Goal: Navigation & Orientation: Understand site structure

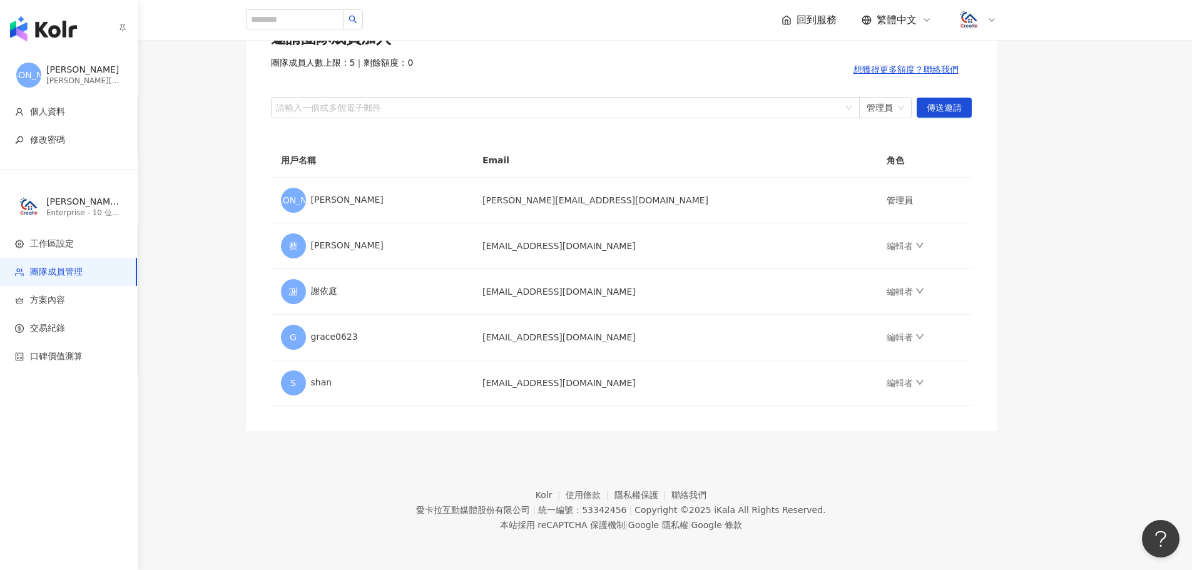
click at [34, 26] on img "button" at bounding box center [43, 28] width 67 height 25
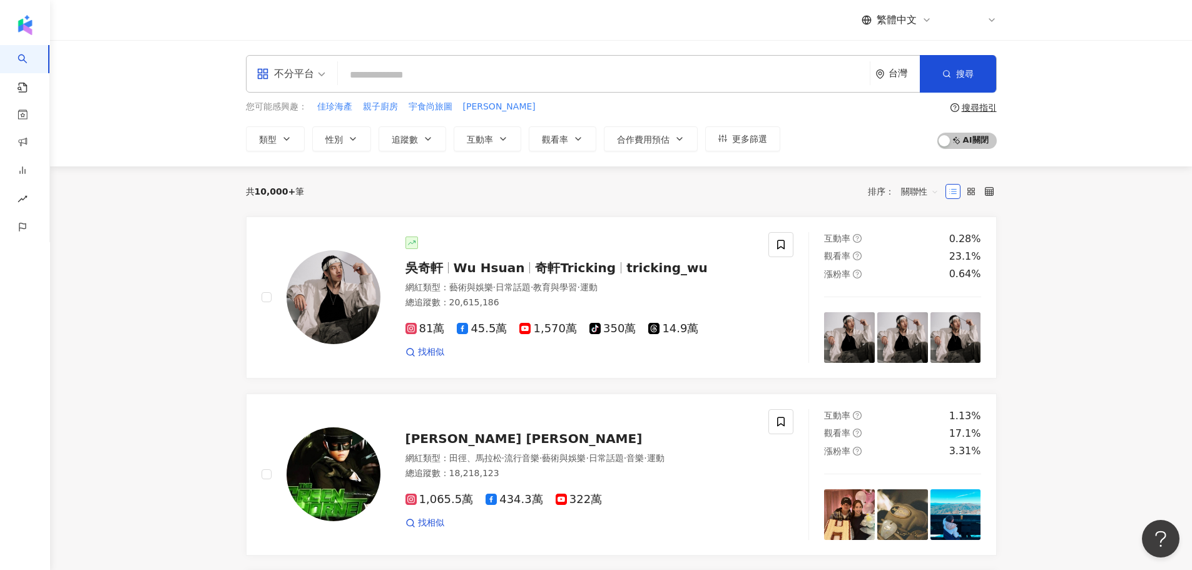
click at [993, 29] on div "J" at bounding box center [977, 20] width 40 height 25
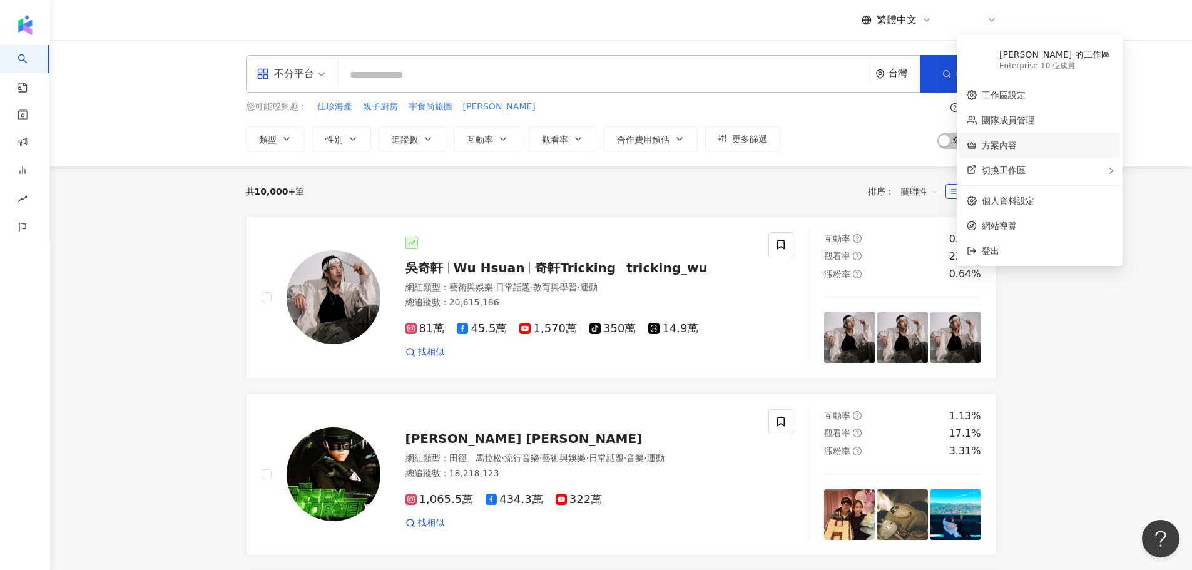
click at [1017, 148] on link "方案內容" at bounding box center [999, 145] width 35 height 10
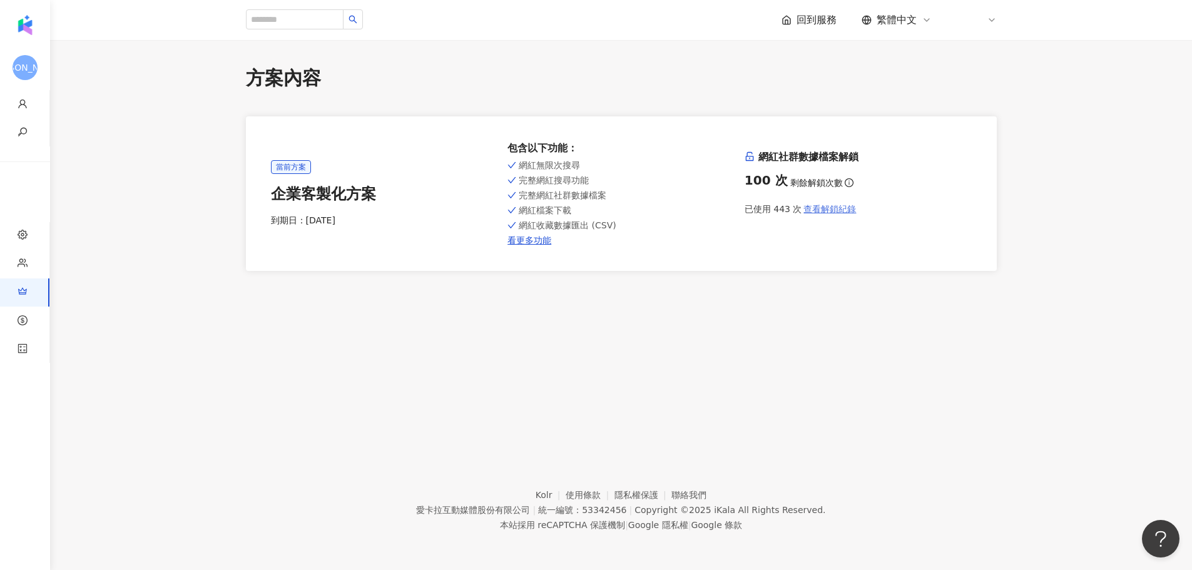
click at [835, 205] on span "查看解鎖紀錄" at bounding box center [829, 209] width 53 height 10
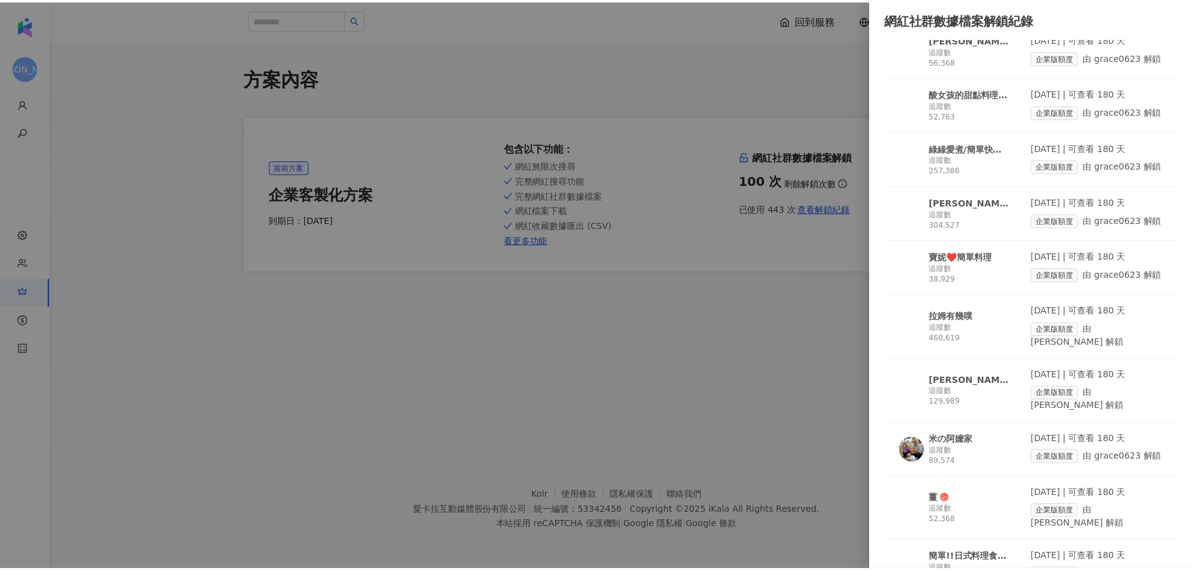
scroll to position [2269, 0]
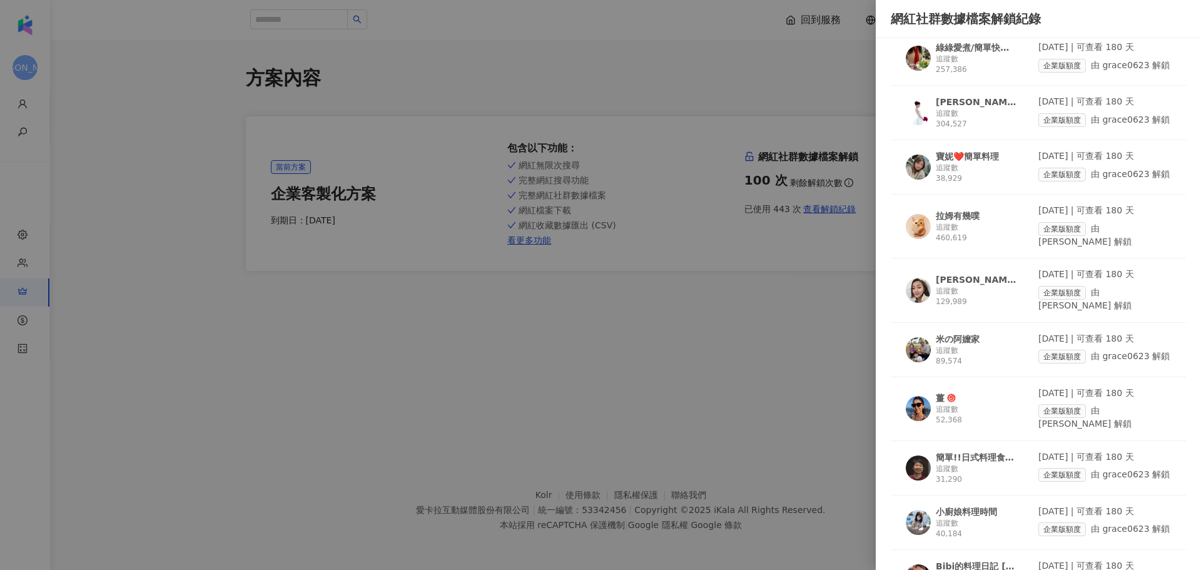
click at [636, 374] on div at bounding box center [600, 285] width 1201 height 570
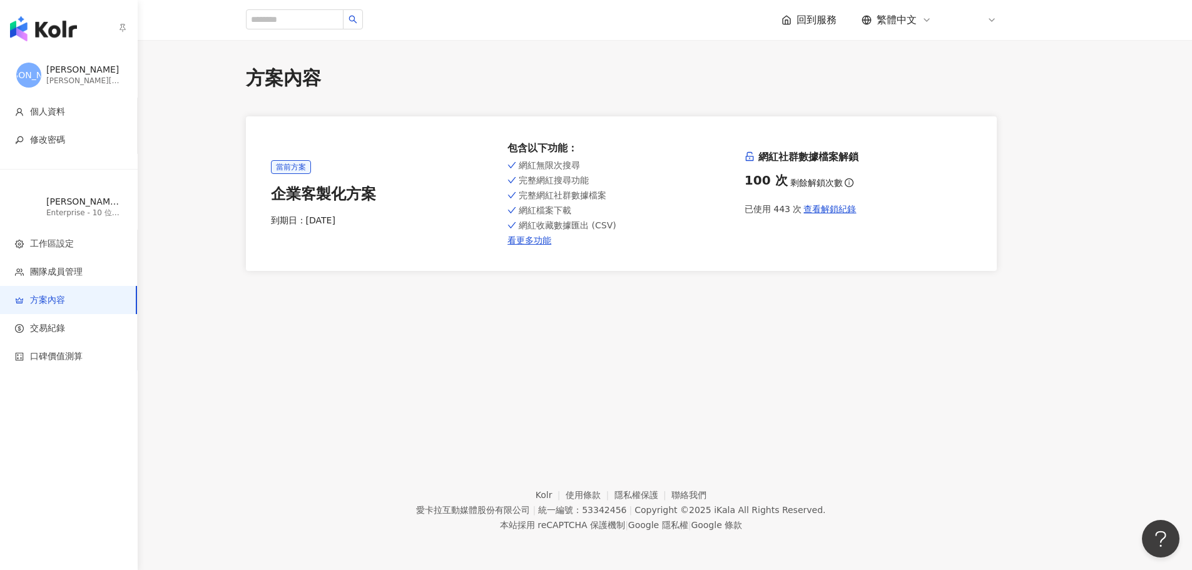
click at [38, 23] on img "button" at bounding box center [43, 28] width 67 height 25
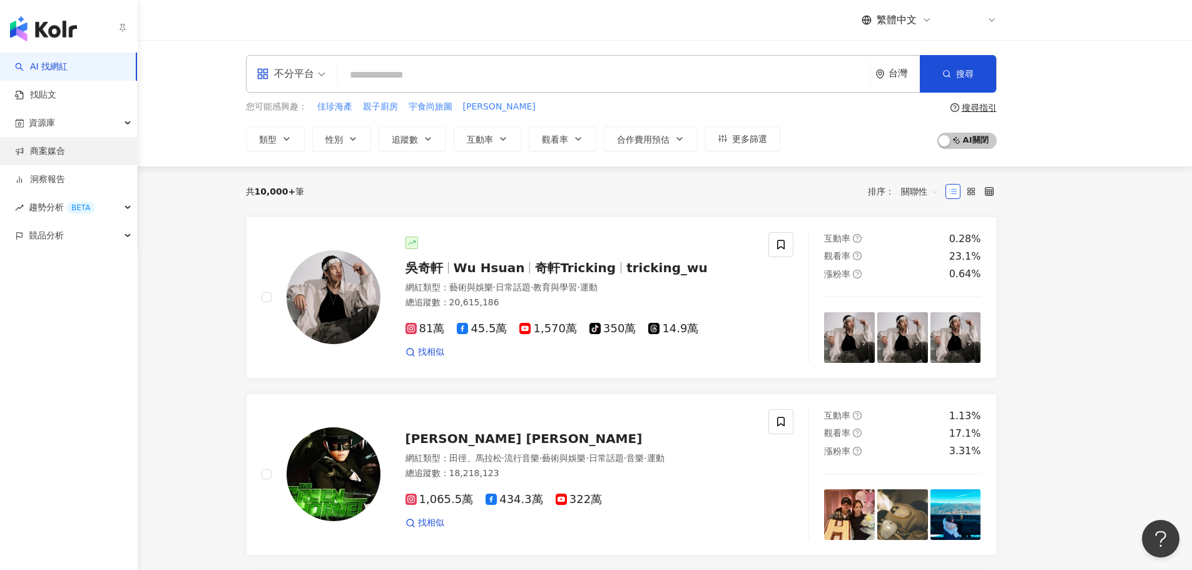
click at [65, 150] on link "商案媒合" at bounding box center [40, 151] width 50 height 13
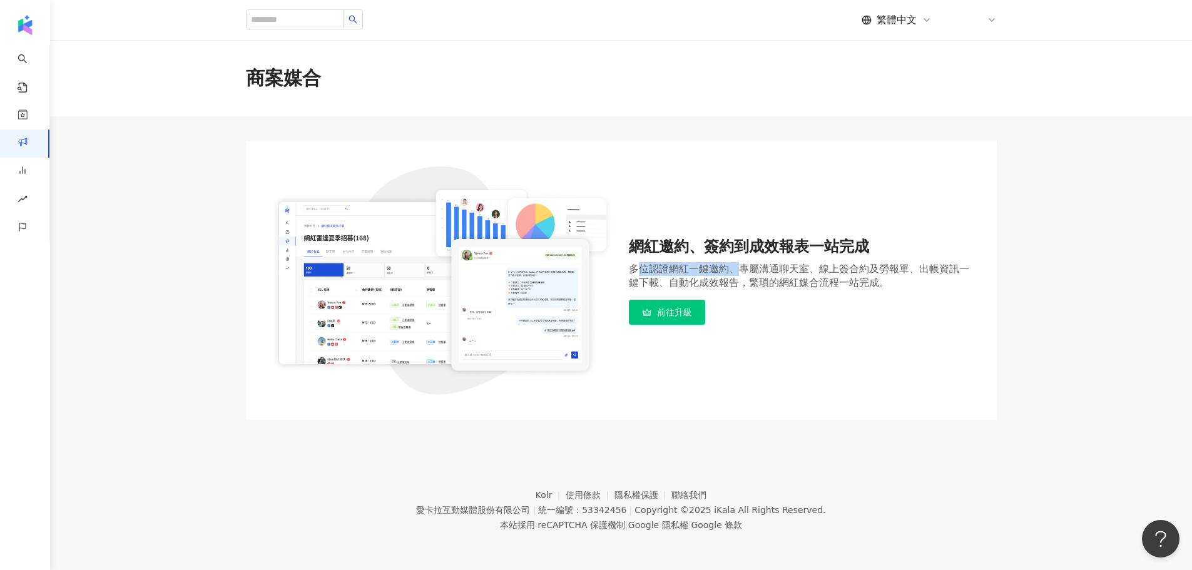
drag, startPoint x: 644, startPoint y: 262, endPoint x: 741, endPoint y: 263, distance: 97.6
click at [741, 263] on div "多位認證網紅一鍵邀約、專屬溝通聊天室、線上簽合約及勞報單、出帳資訊一鍵下載、自動化成效報告，繁瑣的網紅媒合流程一站完成。" at bounding box center [800, 276] width 343 height 28
drag, startPoint x: 743, startPoint y: 260, endPoint x: 714, endPoint y: 247, distance: 31.9
click at [743, 260] on div "網紅邀約、簽約到成效報表一站完成 多位認證網紅一鍵邀約、專屬溝通聊天室、線上簽合約及勞報單、出帳資訊一鍵下載、自動化成效報告，繁瑣的網紅媒合流程一站完成。 前…" at bounding box center [800, 281] width 343 height 89
click at [745, 250] on div "網紅邀約、簽約到成效報表一站完成" at bounding box center [800, 247] width 343 height 21
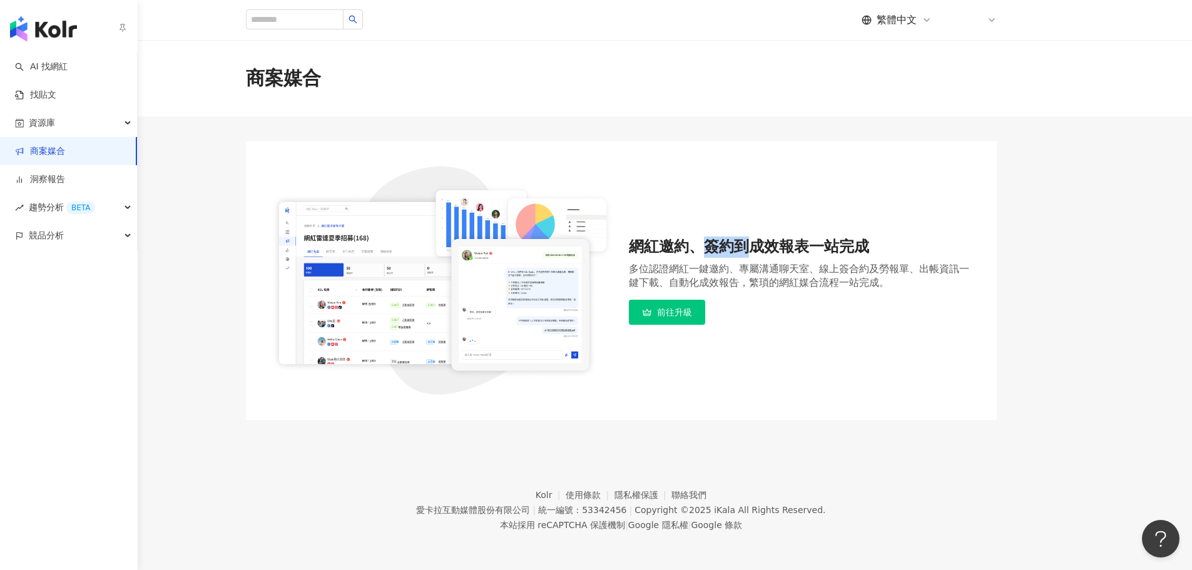
click at [34, 145] on link "商案媒合" at bounding box center [40, 151] width 50 height 13
click at [26, 15] on div "button" at bounding box center [69, 26] width 138 height 53
click at [29, 33] on img "button" at bounding box center [43, 28] width 67 height 25
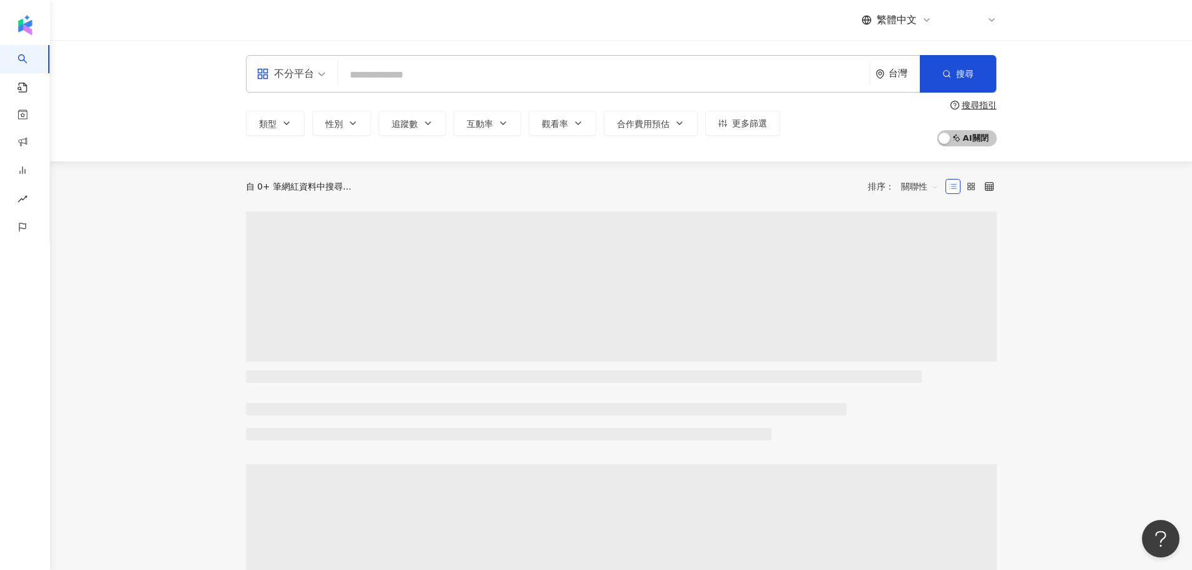
click at [994, 20] on icon at bounding box center [992, 20] width 10 height 10
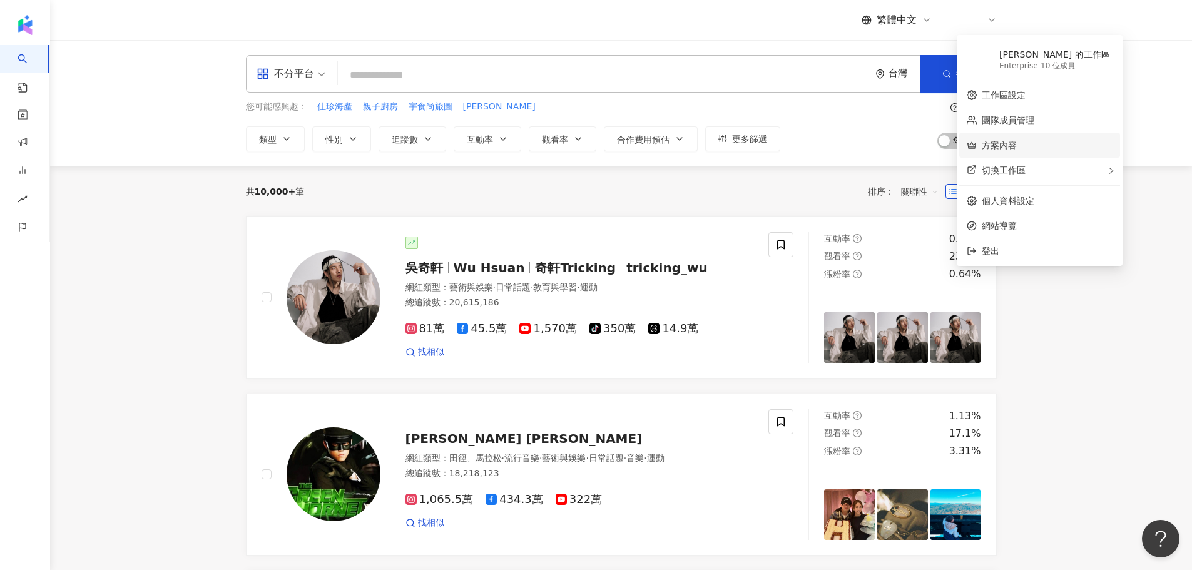
click at [1017, 145] on link "方案內容" at bounding box center [999, 145] width 35 height 10
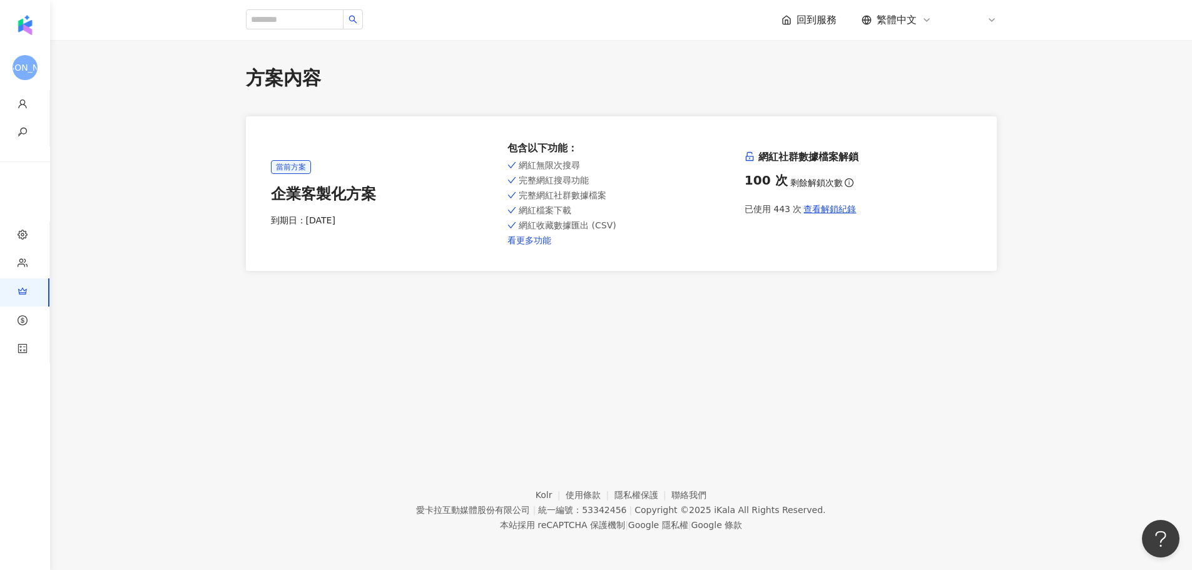
click at [544, 242] on link "看更多功能" at bounding box center [620, 240] width 227 height 10
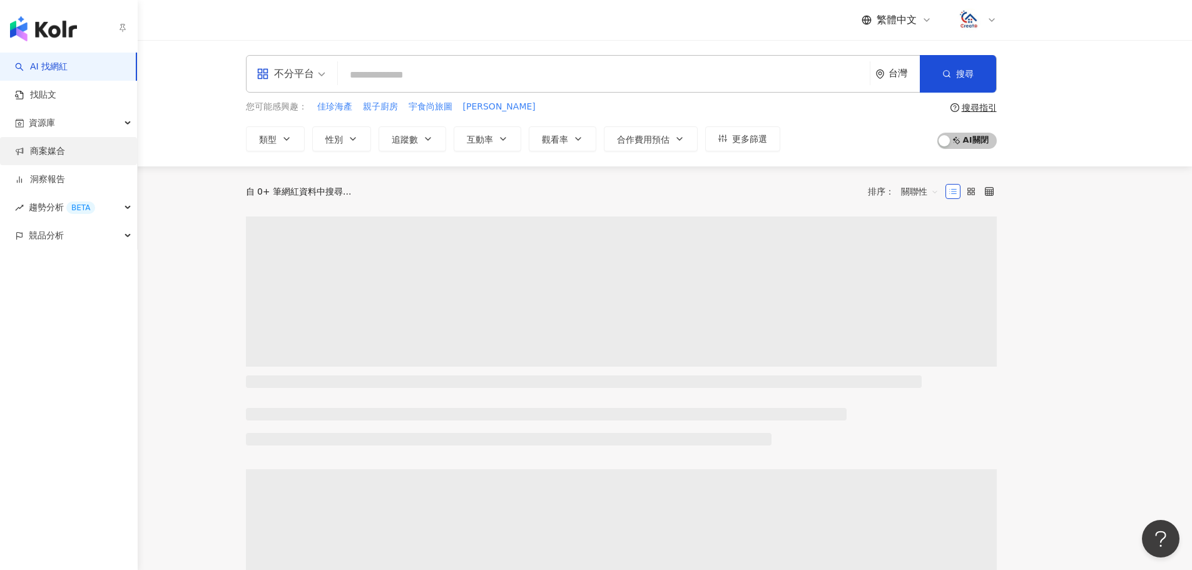
click at [54, 155] on link "商案媒合" at bounding box center [40, 151] width 50 height 13
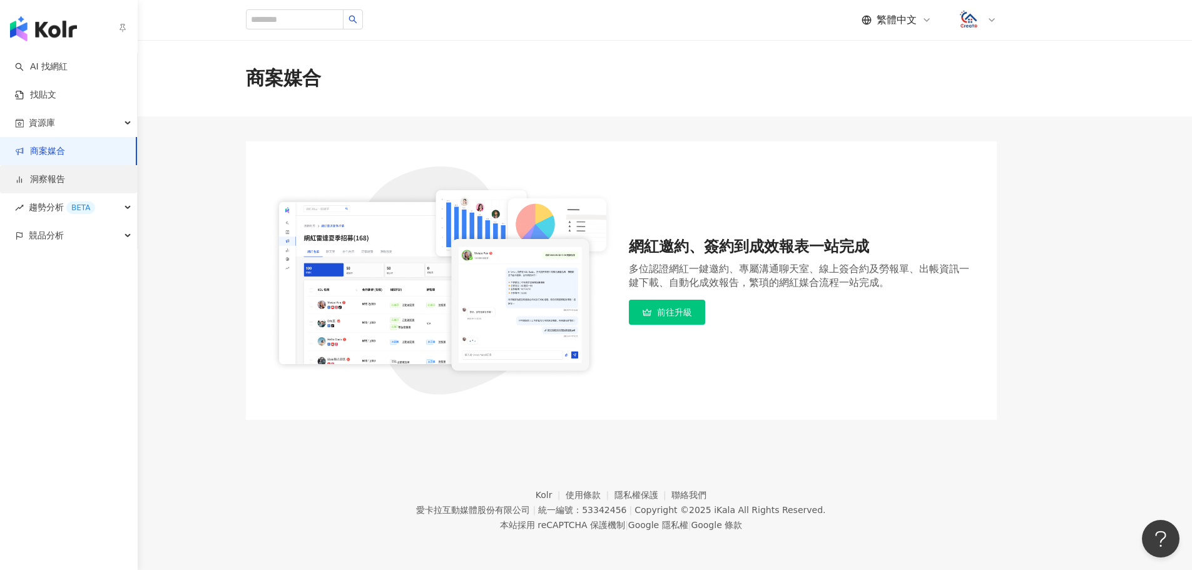
click at [65, 180] on link "洞察報告" at bounding box center [40, 179] width 50 height 13
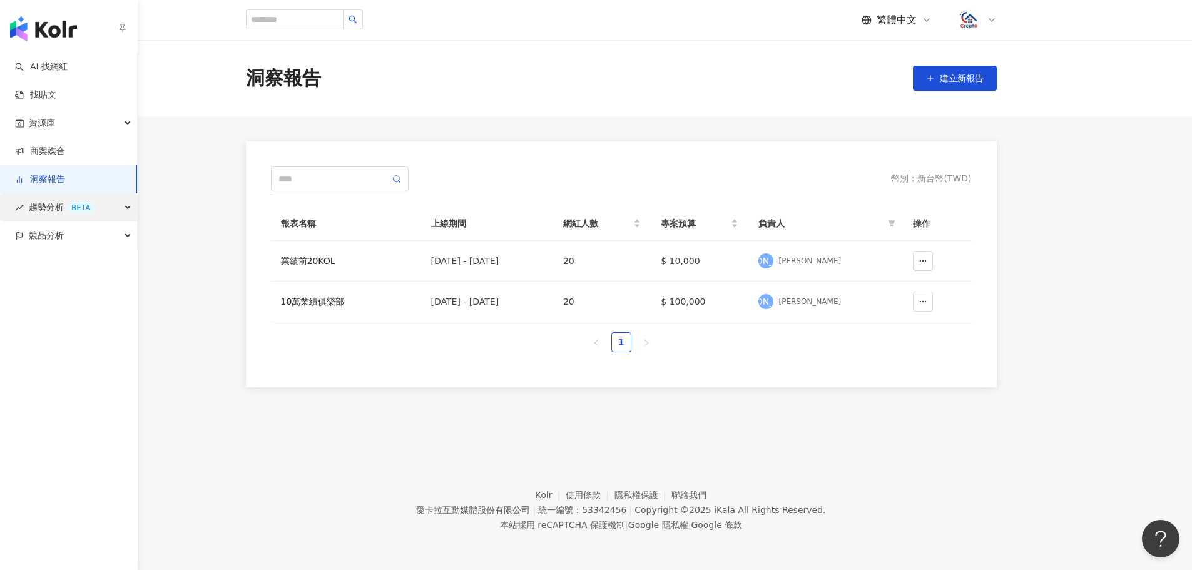
click at [89, 198] on span "趨勢分析 BETA" at bounding box center [62, 207] width 66 height 28
click at [56, 99] on link "找貼文" at bounding box center [35, 95] width 41 height 13
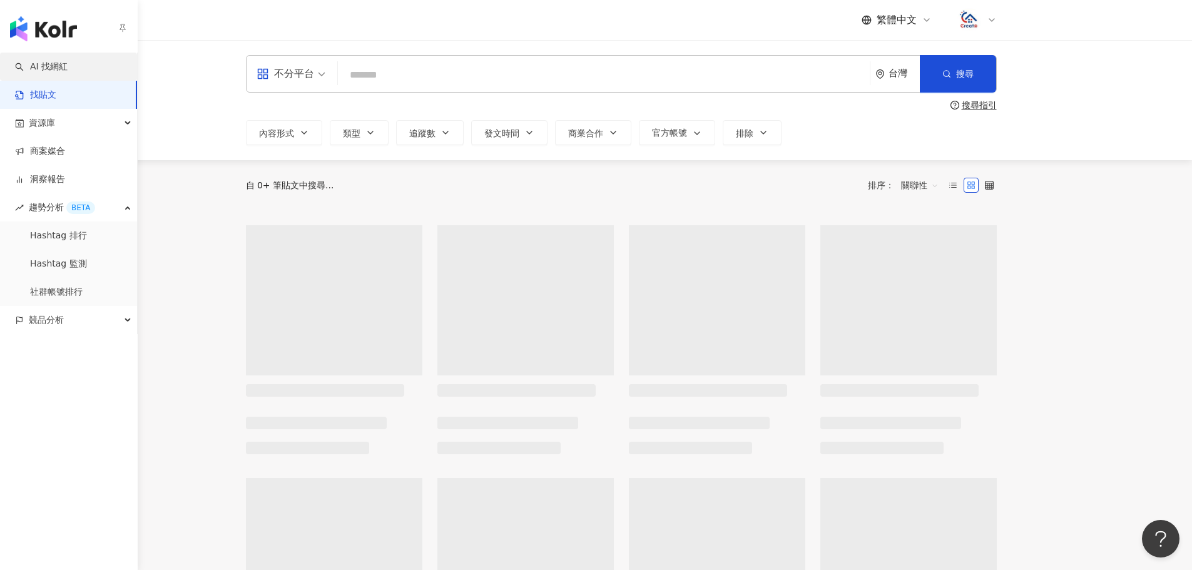
click at [68, 63] on link "AI 找網紅" at bounding box center [41, 67] width 53 height 13
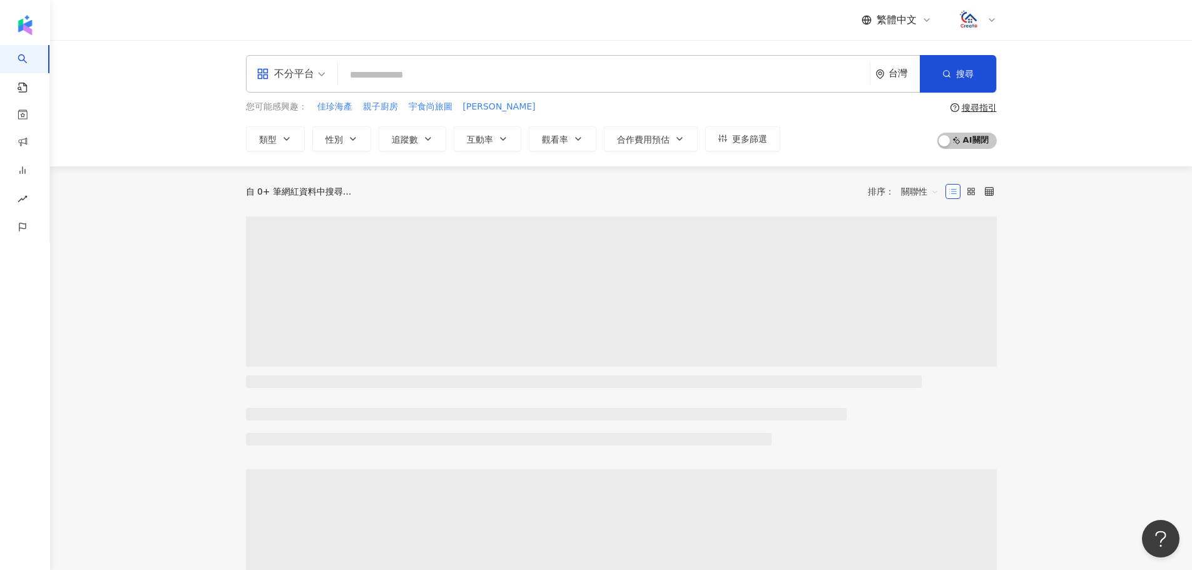
click at [994, 22] on icon at bounding box center [992, 20] width 10 height 10
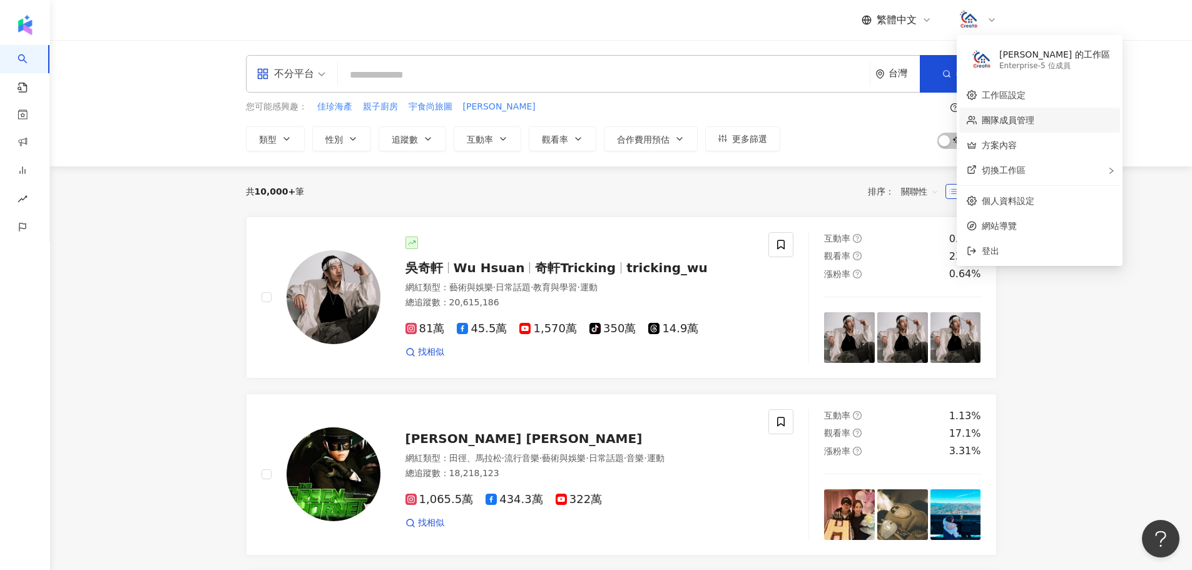
click at [1015, 122] on link "團隊成員管理" at bounding box center [1008, 120] width 53 height 10
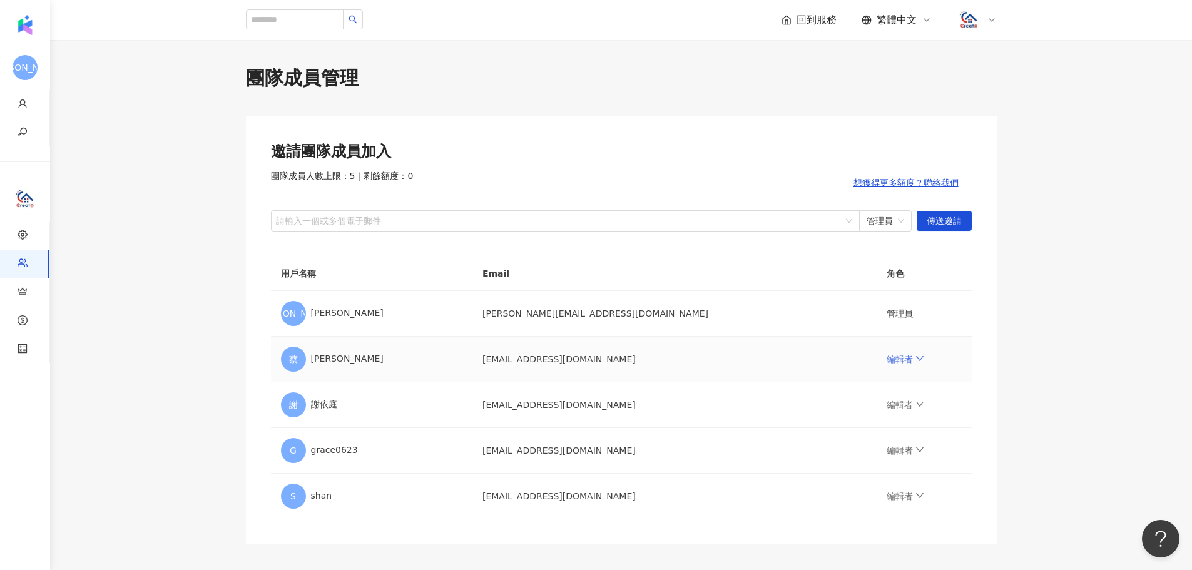
click at [915, 355] on icon "down" at bounding box center [919, 358] width 9 height 9
click at [1086, 346] on main "團隊成員管理 邀請團隊成員加入 團隊成員人數上限：5 ｜ 剩餘額度：0 想獲得更多額度？聯絡我們 請輸入一個或多個電子郵件 管理員 傳送邀請 用戶名稱 Ema…" at bounding box center [621, 304] width 1142 height 479
